Goal: Information Seeking & Learning: Learn about a topic

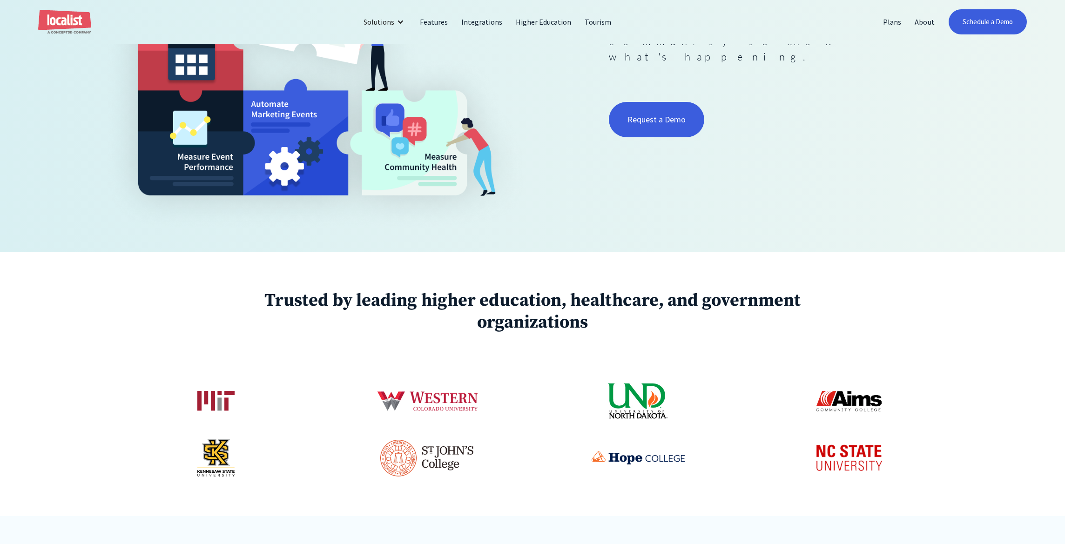
scroll to position [520, 0]
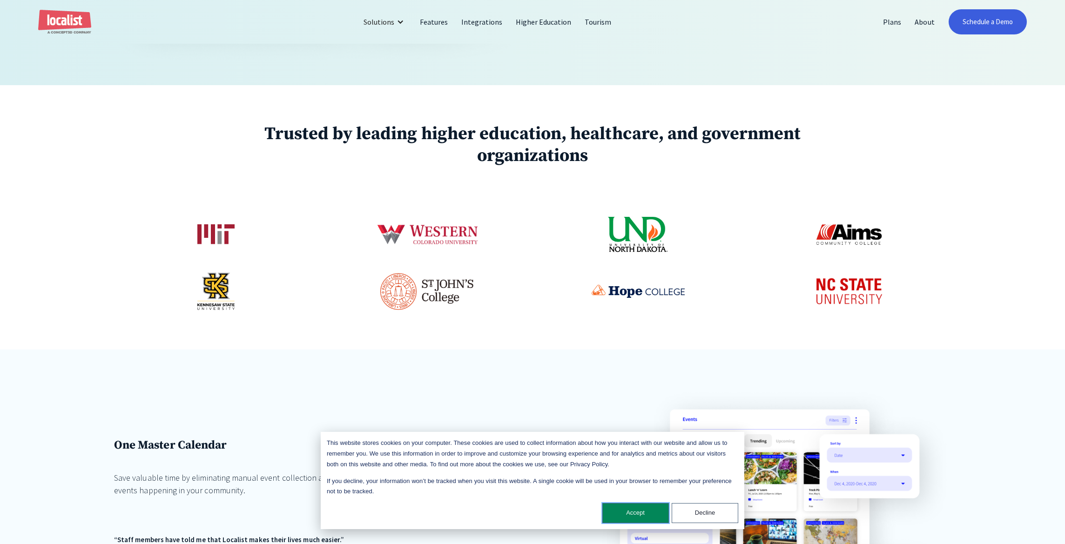
click at [644, 511] on button "Accept" at bounding box center [636, 513] width 67 height 20
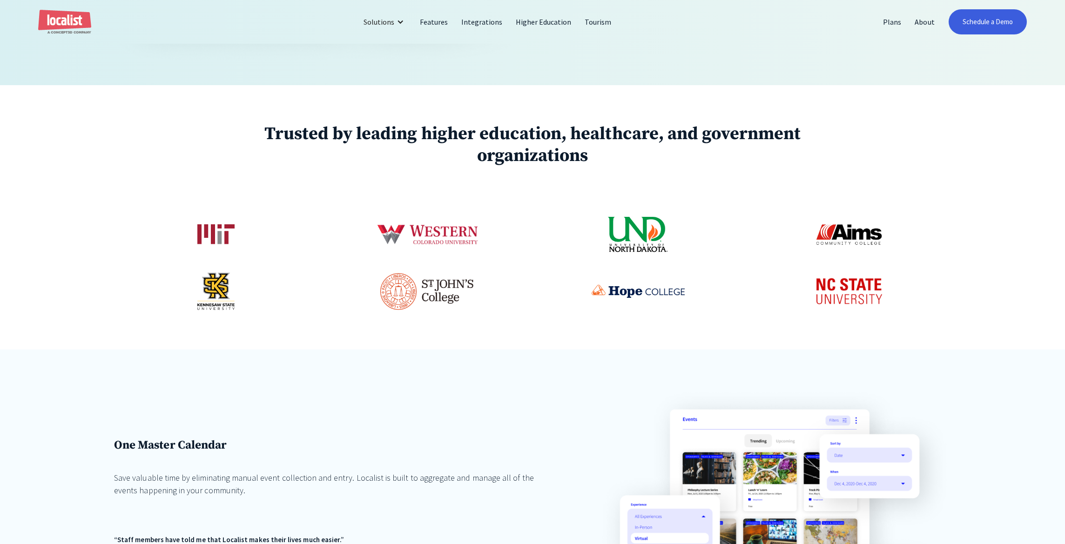
scroll to position [0, 0]
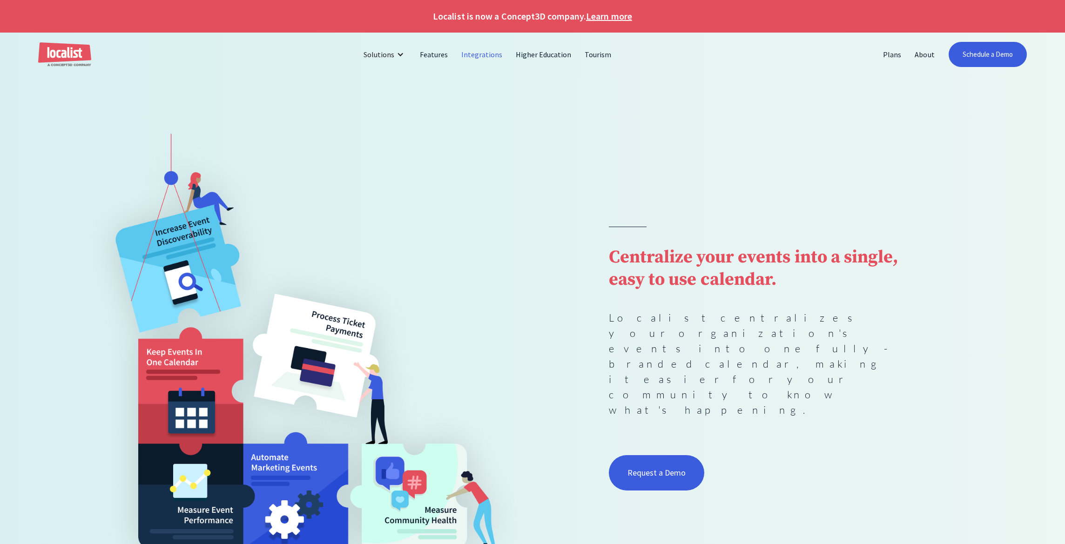
click at [473, 53] on link "Integrations" at bounding box center [482, 54] width 54 height 22
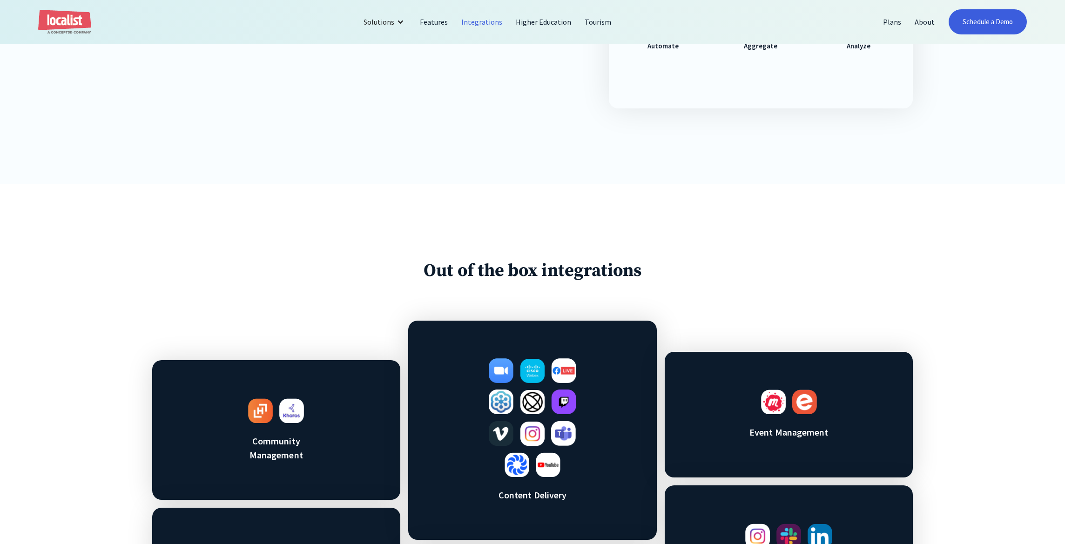
scroll to position [320, 0]
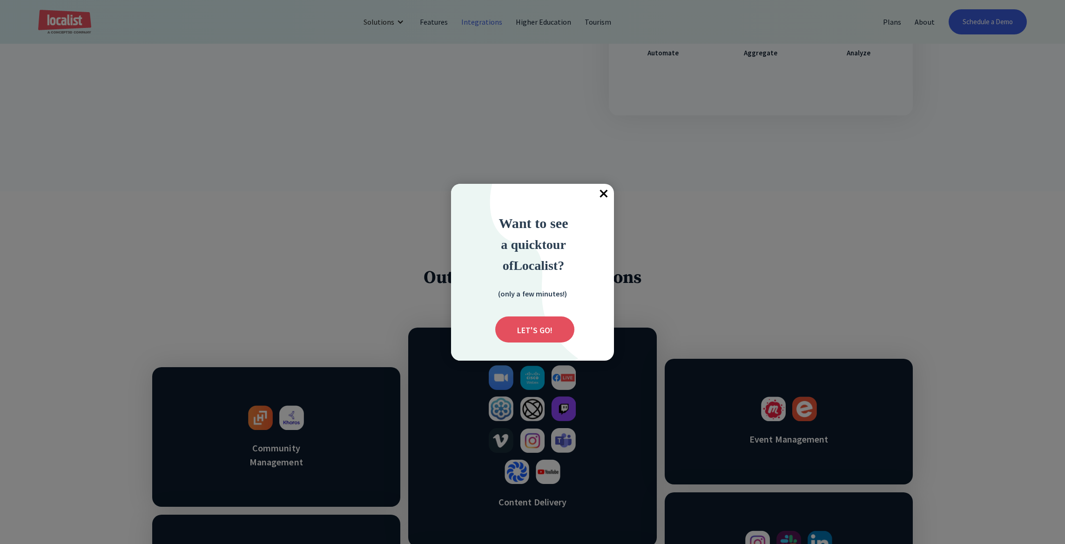
click at [603, 189] on span "×" at bounding box center [604, 194] width 20 height 20
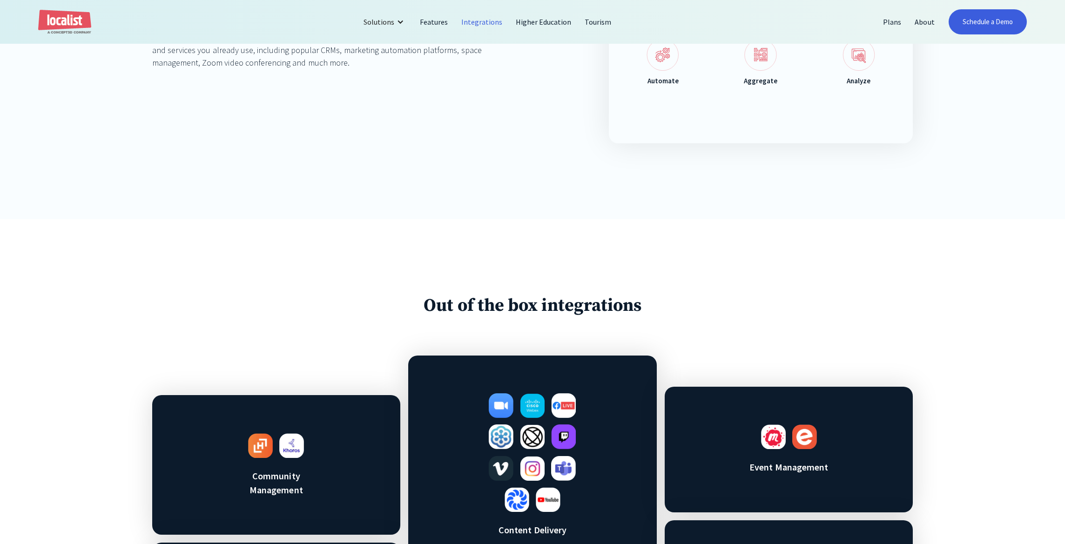
scroll to position [0, 0]
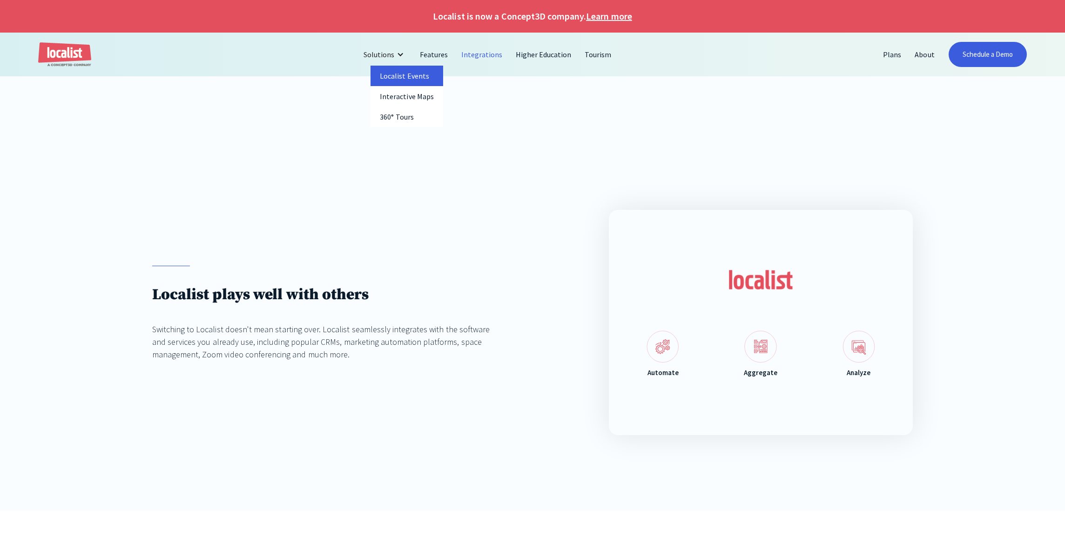
click at [412, 79] on link "Localist Events" at bounding box center [407, 76] width 73 height 20
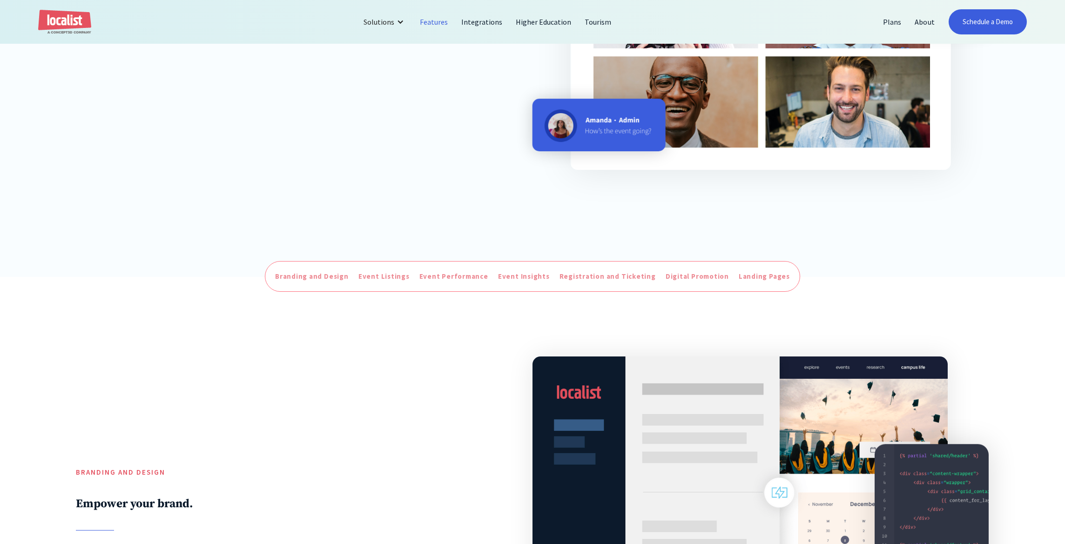
scroll to position [385, 0]
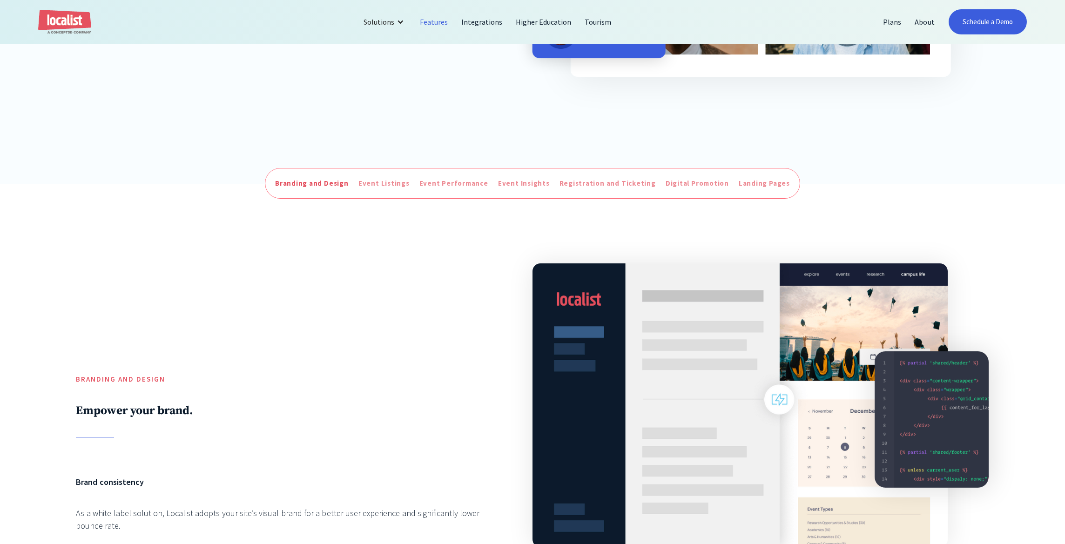
click at [312, 187] on div "Branding and Design" at bounding box center [312, 183] width 74 height 11
